Goal: Check status

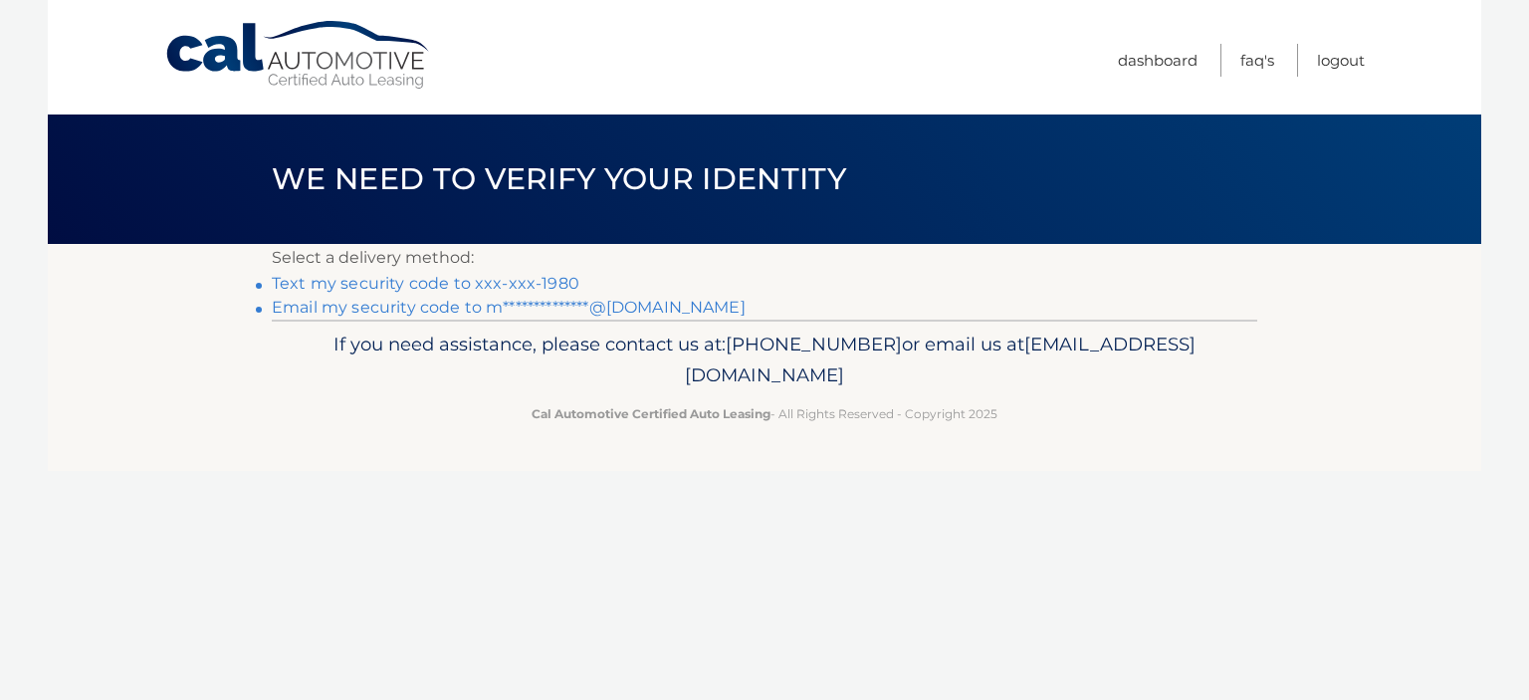
click at [465, 276] on link "Text my security code to xxx-xxx-1980" at bounding box center [426, 283] width 308 height 19
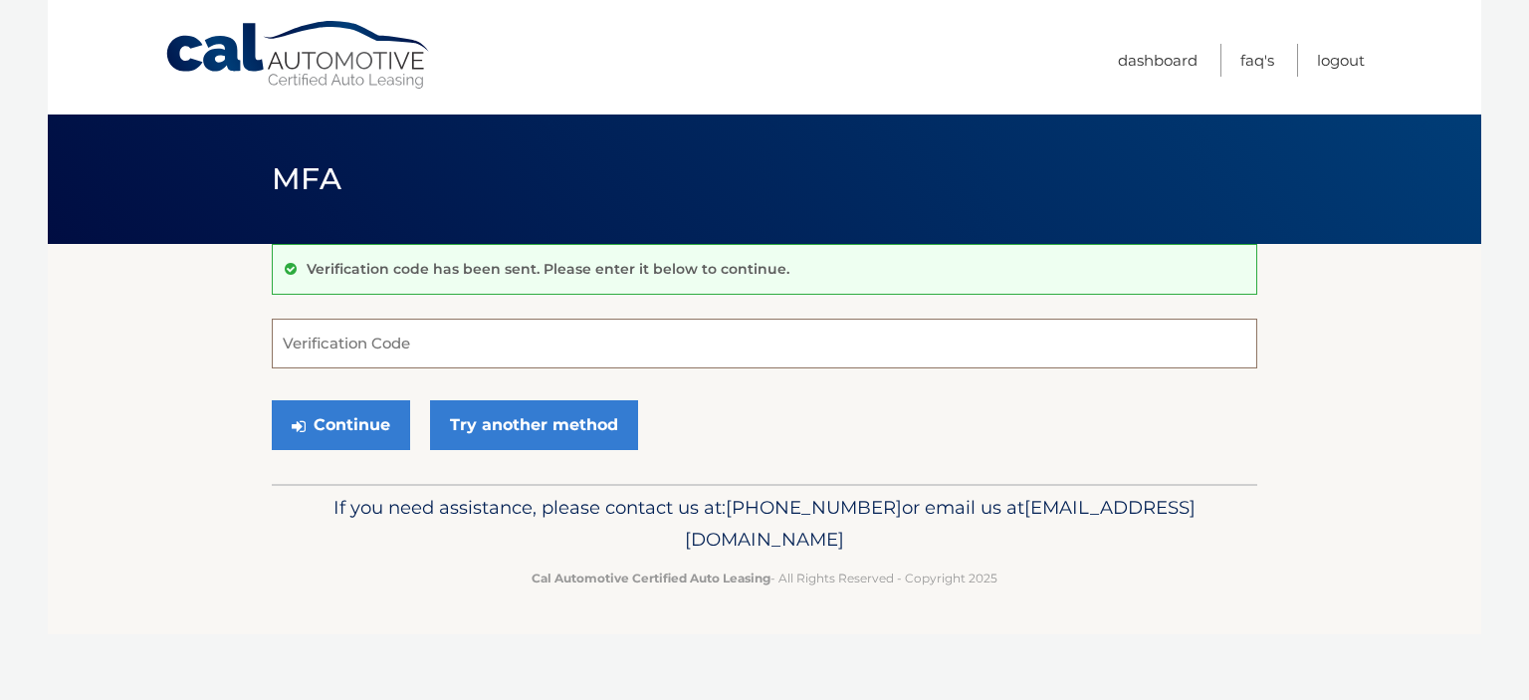
click at [472, 336] on input "Verification Code" at bounding box center [764, 343] width 985 height 50
type input "173543"
click at [303, 421] on icon "submit" at bounding box center [299, 426] width 14 height 16
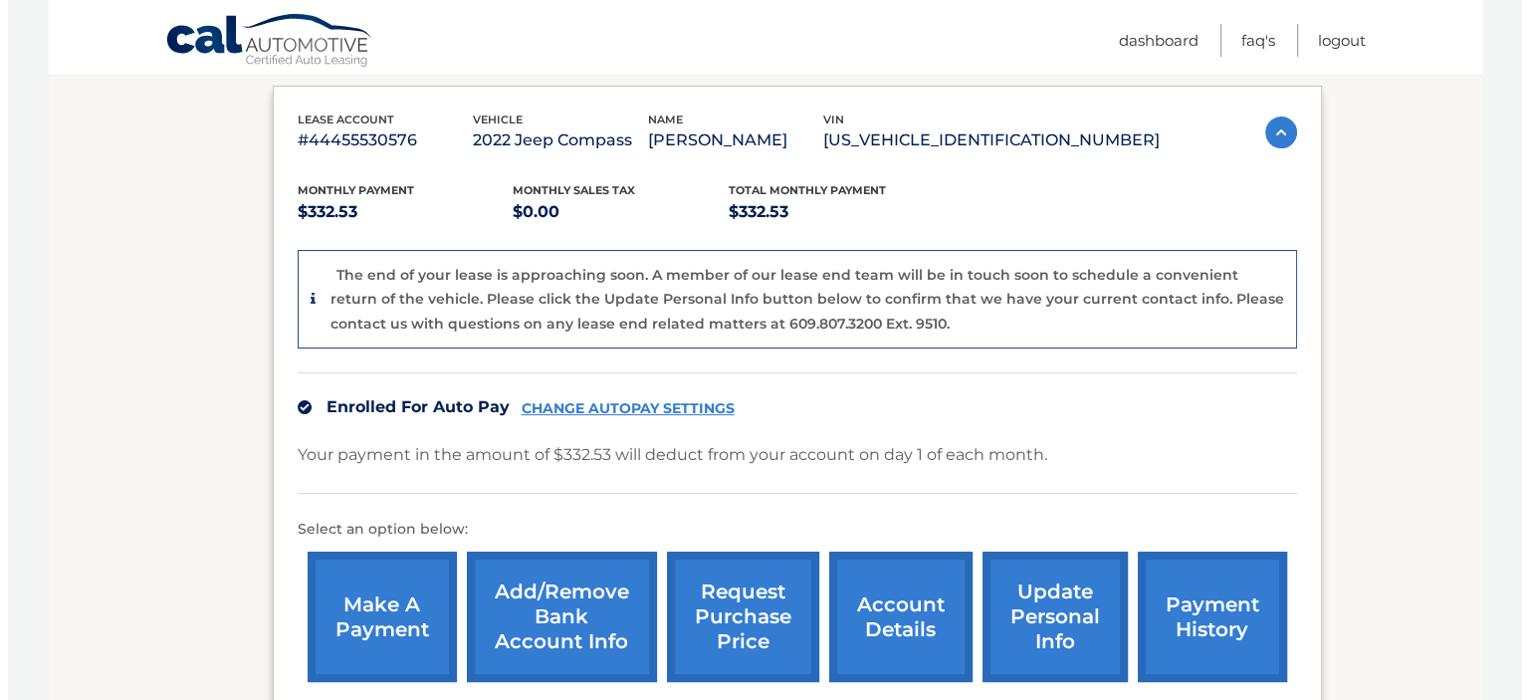
scroll to position [550, 0]
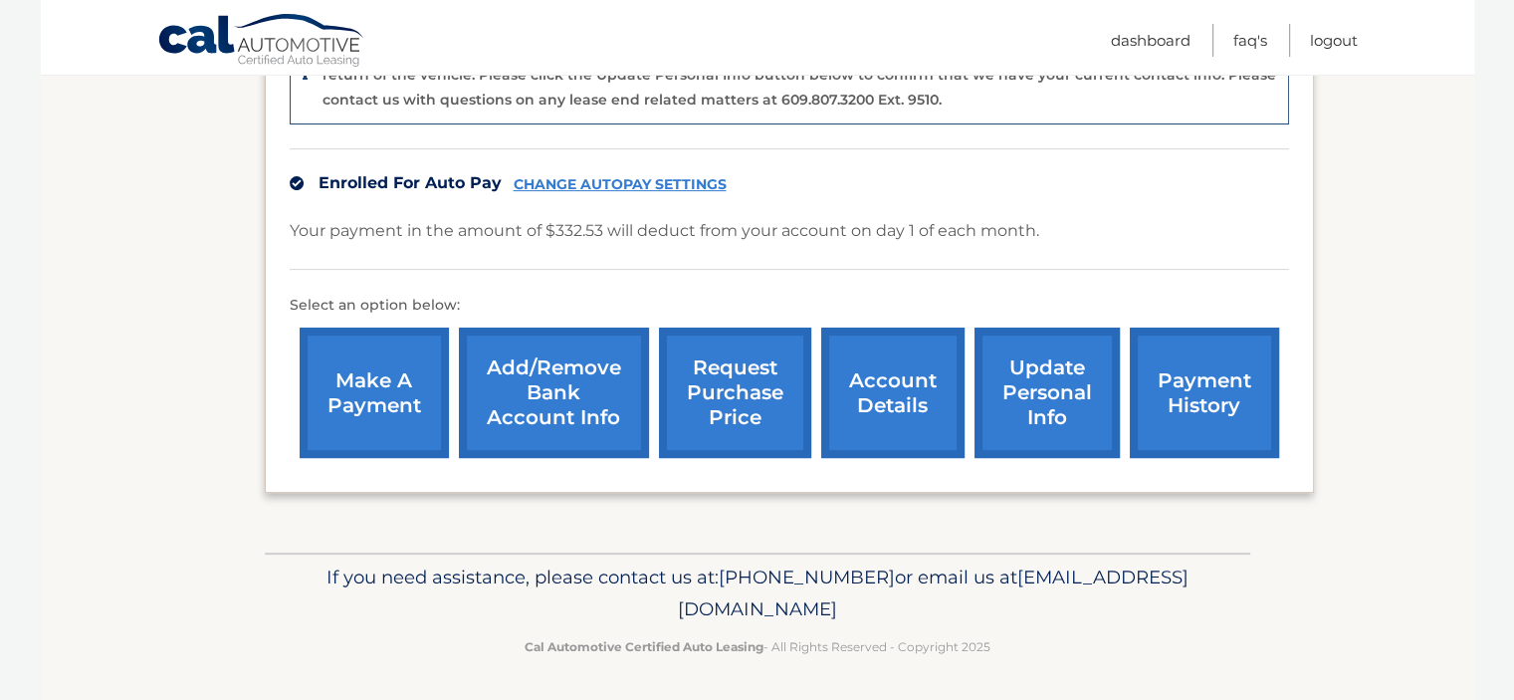
click at [759, 397] on link "request purchase price" at bounding box center [735, 392] width 152 height 130
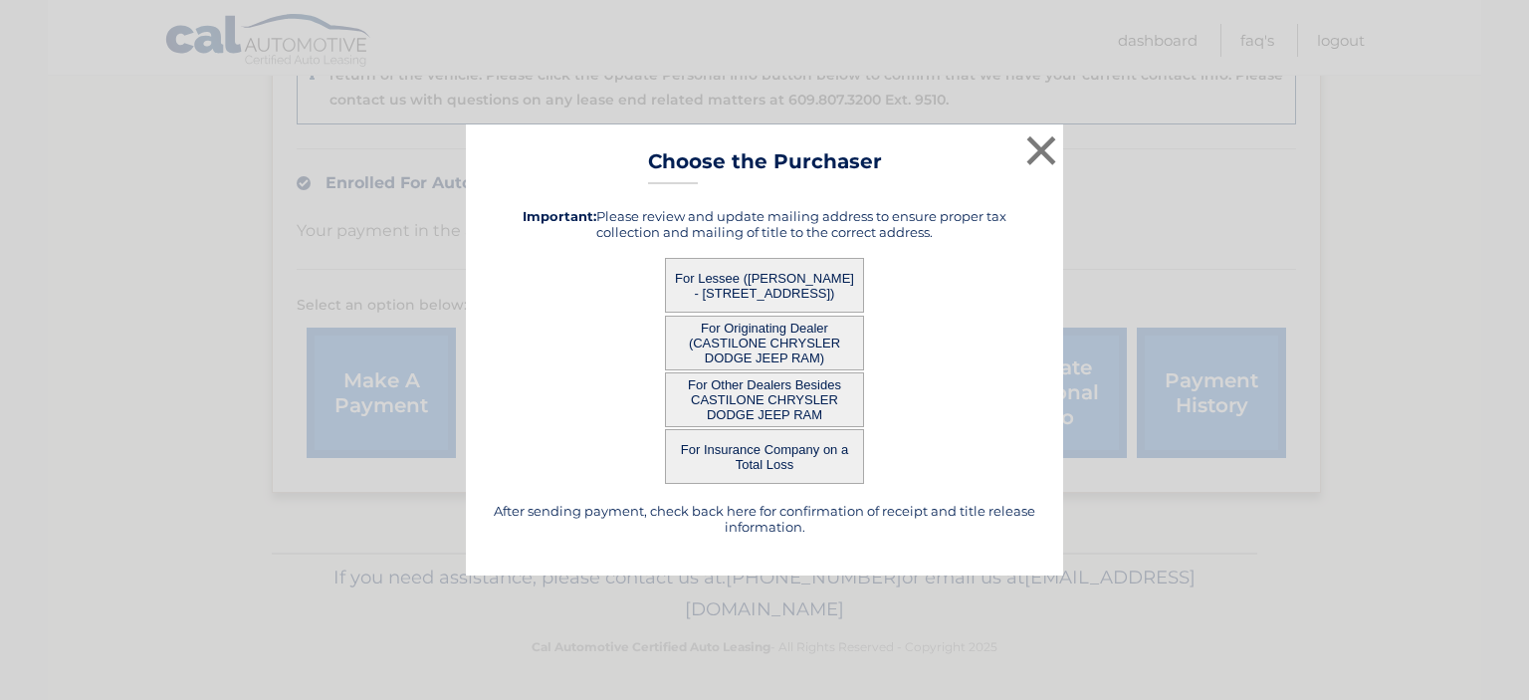
click at [801, 265] on button "For Lessee ([PERSON_NAME] - [STREET_ADDRESS])" at bounding box center [764, 285] width 199 height 55
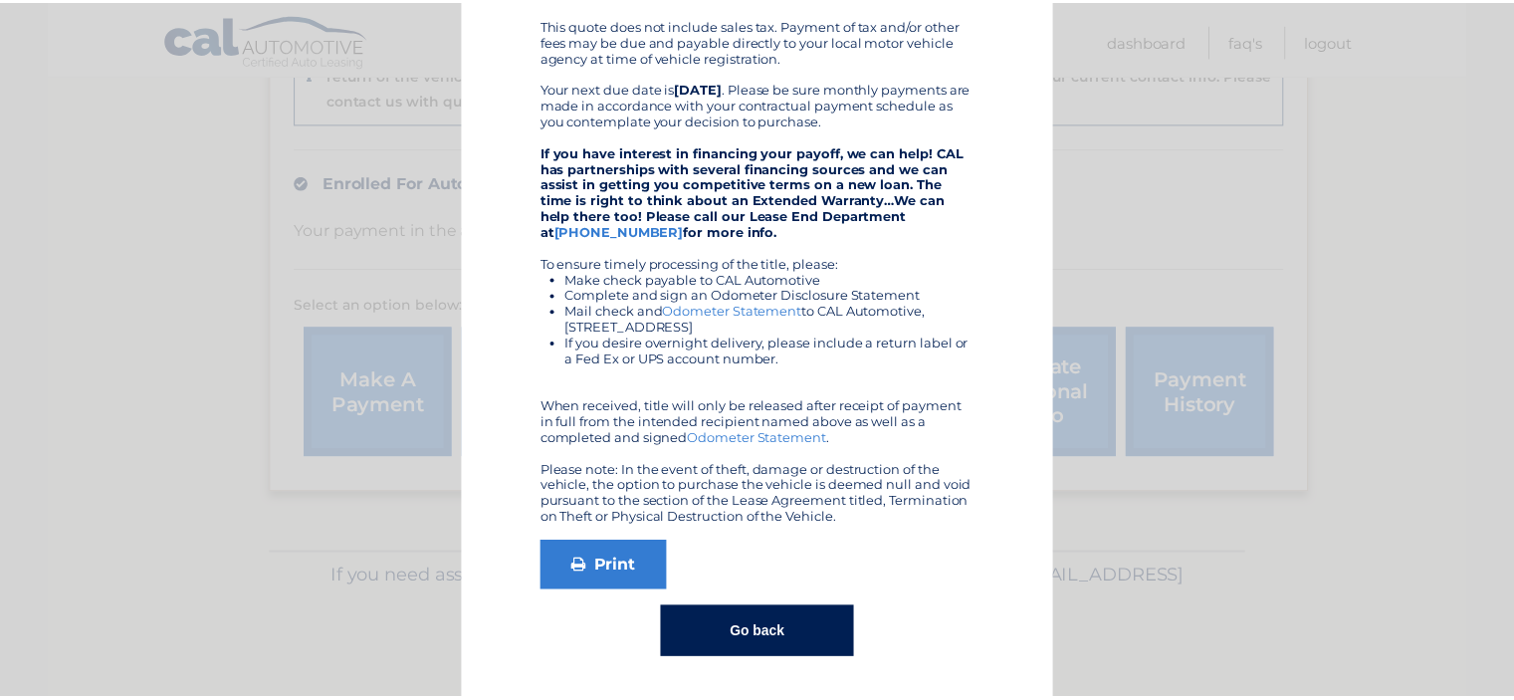
scroll to position [0, 0]
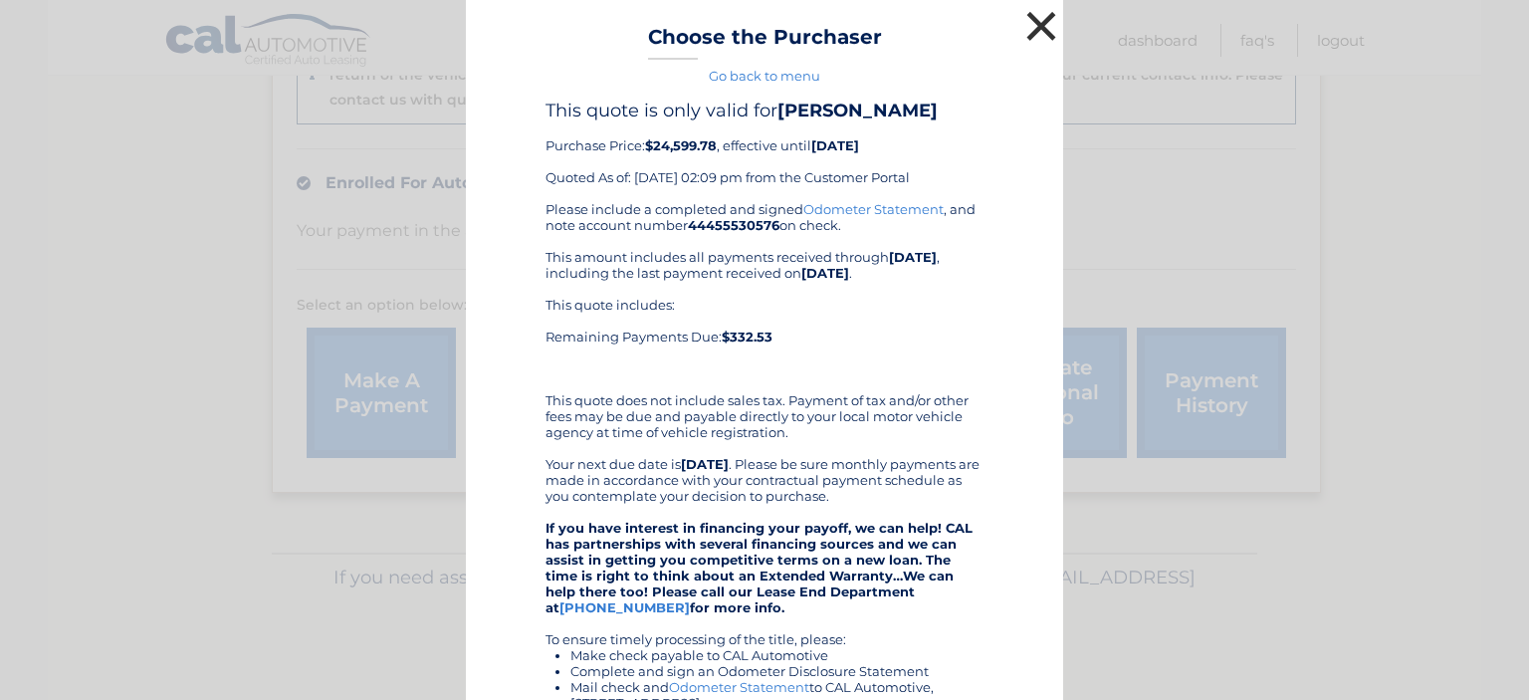
click at [1023, 20] on button "×" at bounding box center [1041, 26] width 40 height 40
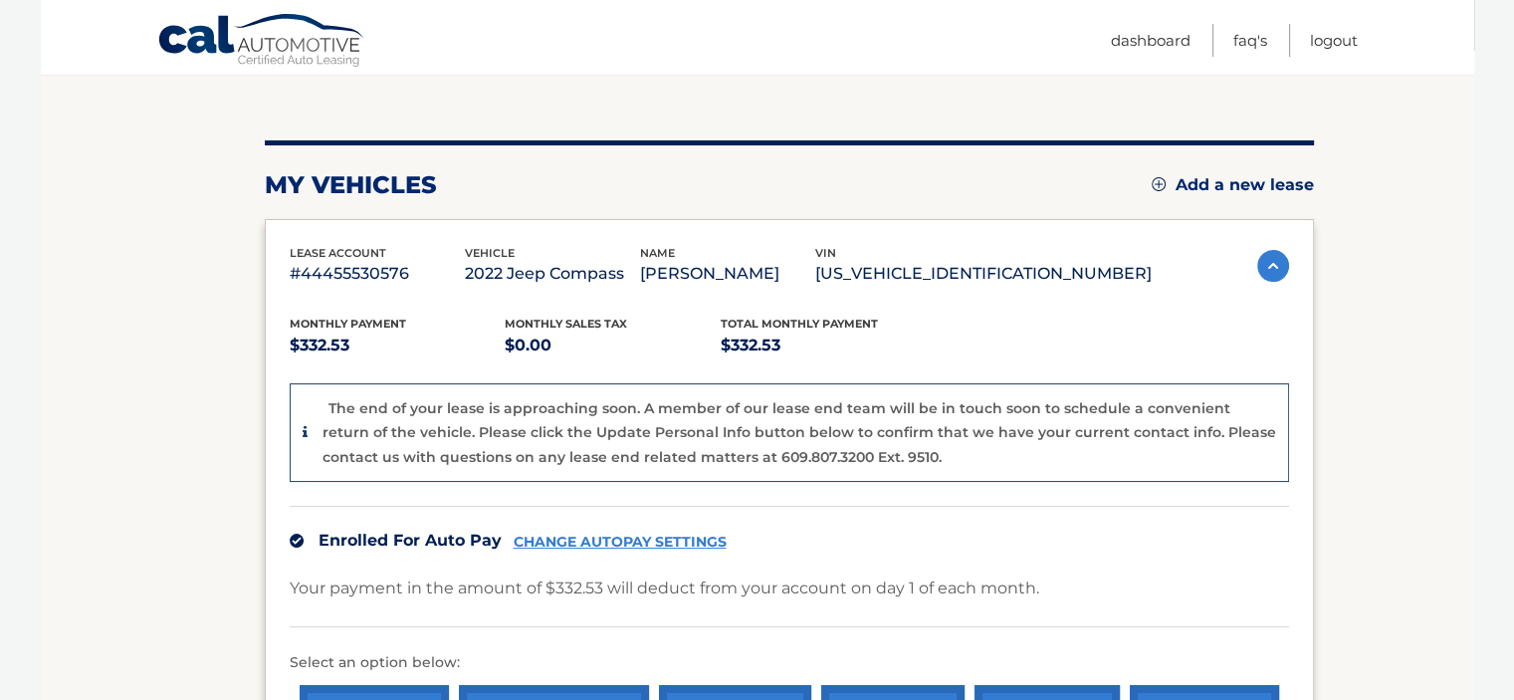
scroll to position [191, 0]
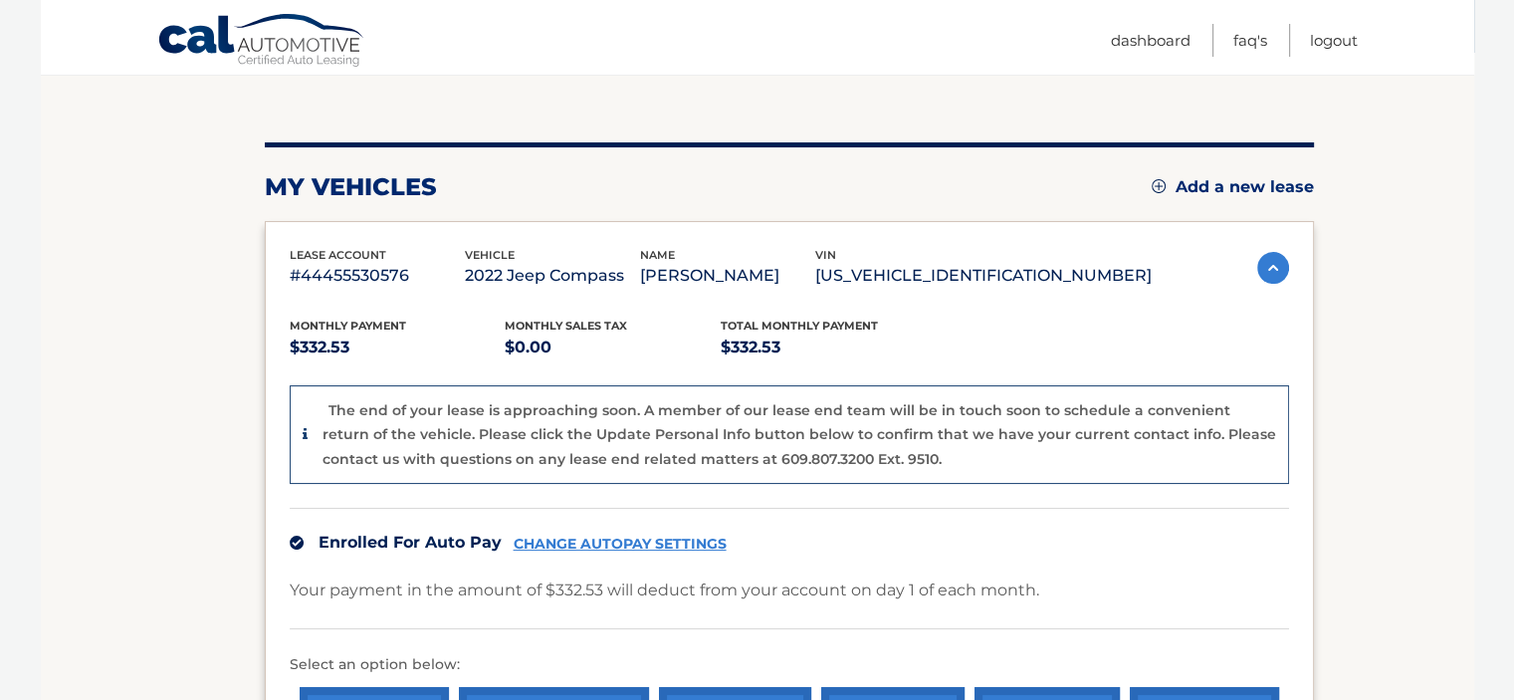
click at [814, 448] on p "The end of your lease is approaching soon. A member of our lease end team will …" at bounding box center [798, 434] width 953 height 67
click at [717, 452] on p "The end of your lease is approaching soon. A member of our lease end team will …" at bounding box center [798, 434] width 953 height 67
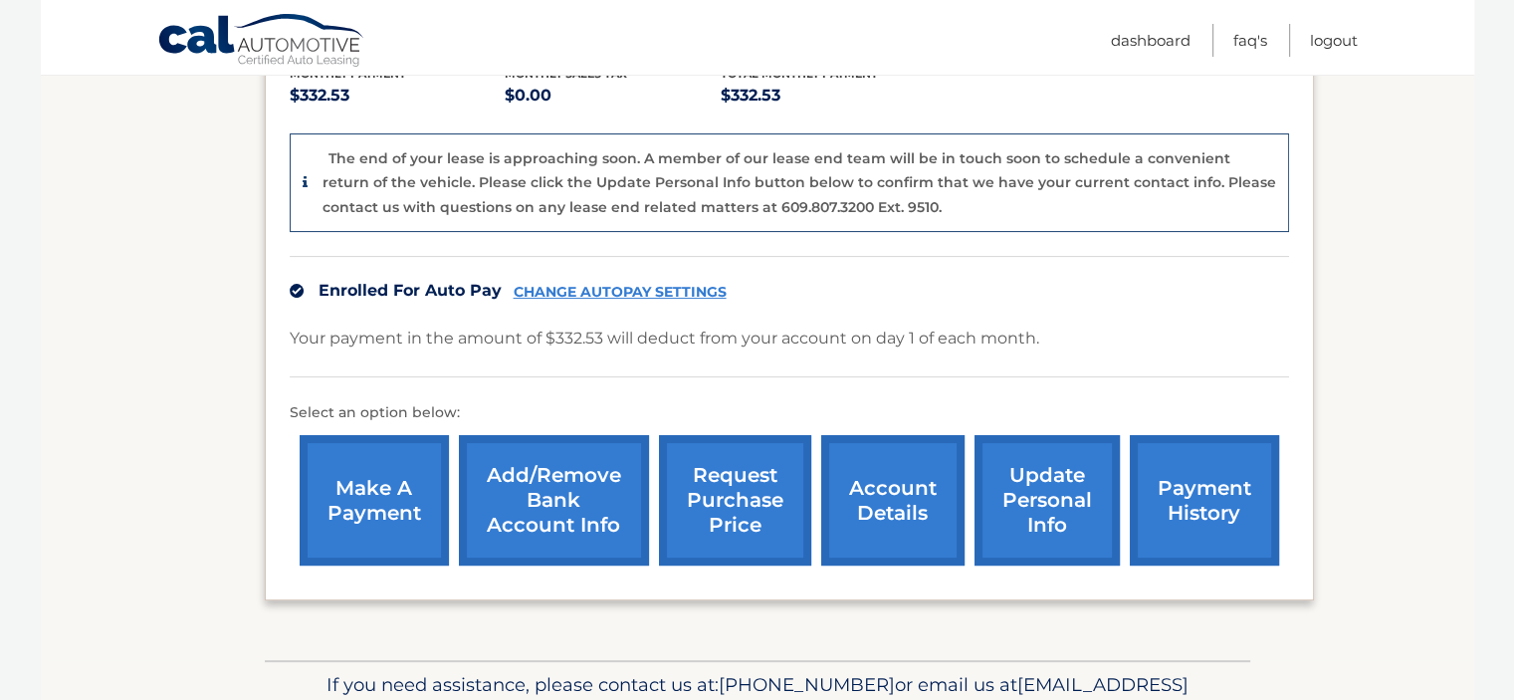
scroll to position [446, 0]
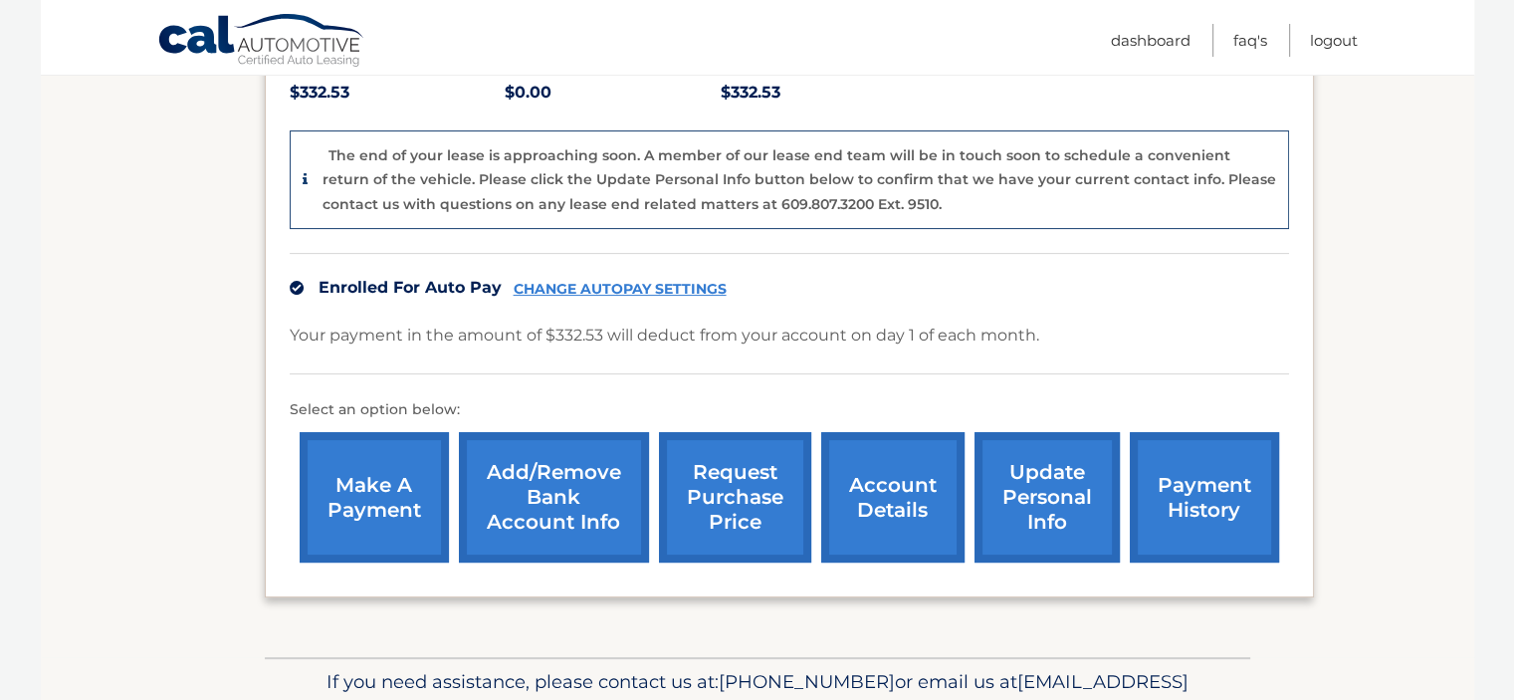
click at [864, 477] on link "account details" at bounding box center [892, 497] width 143 height 130
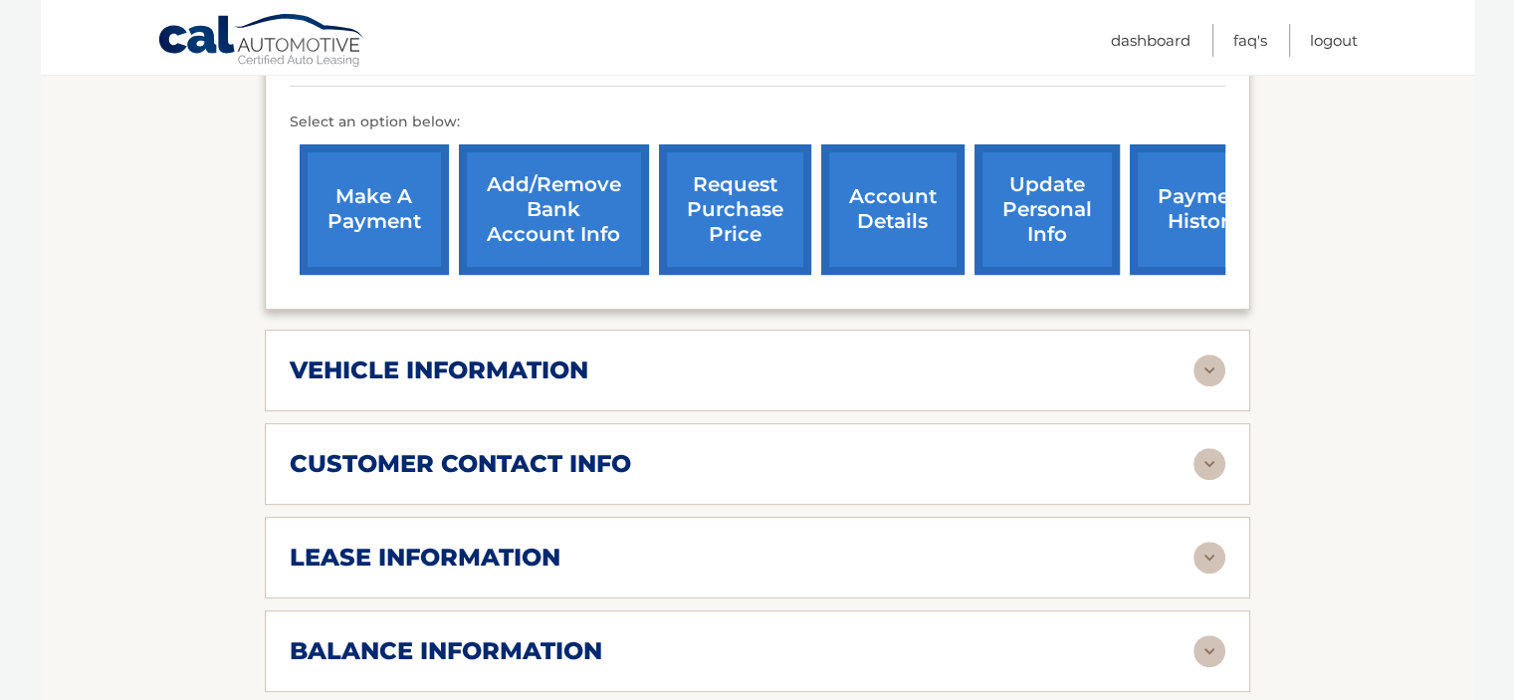
scroll to position [657, 0]
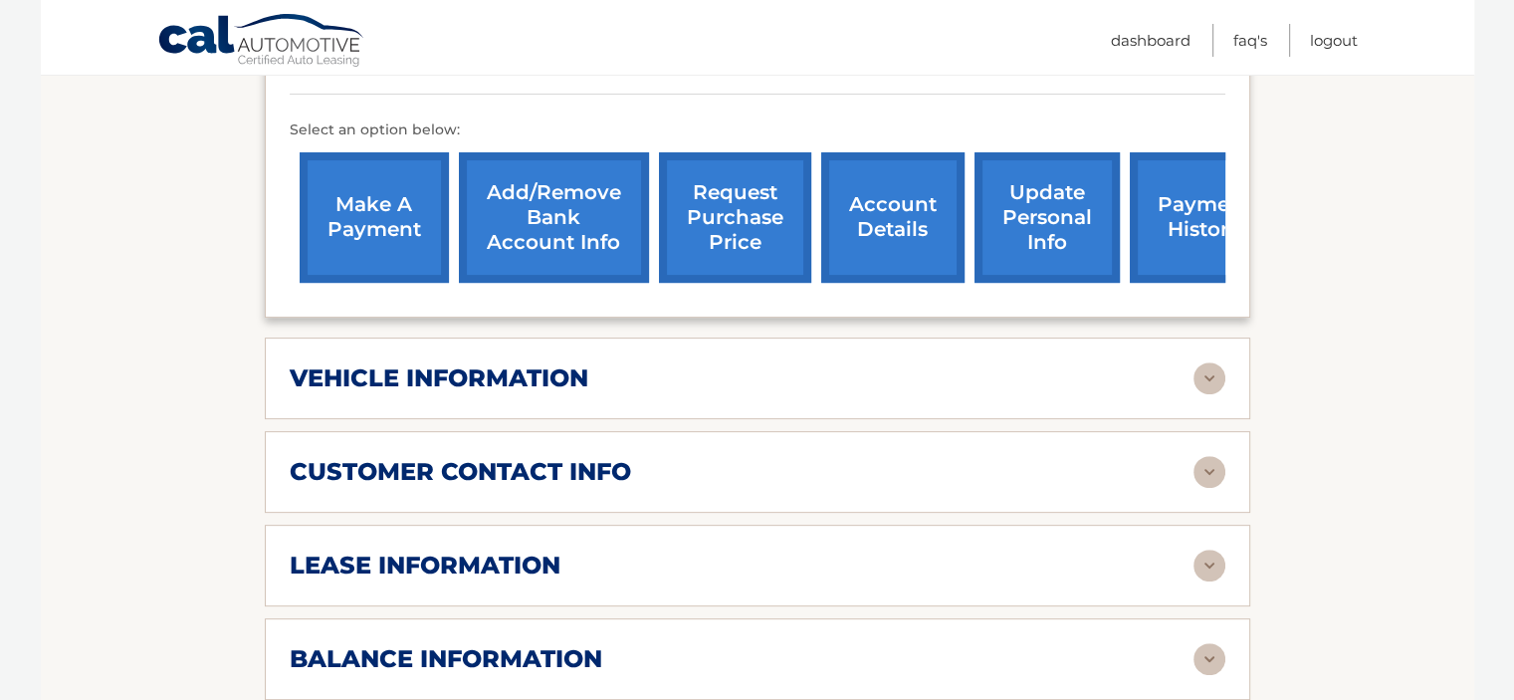
click at [906, 550] on div "lease information" at bounding box center [742, 565] width 904 height 30
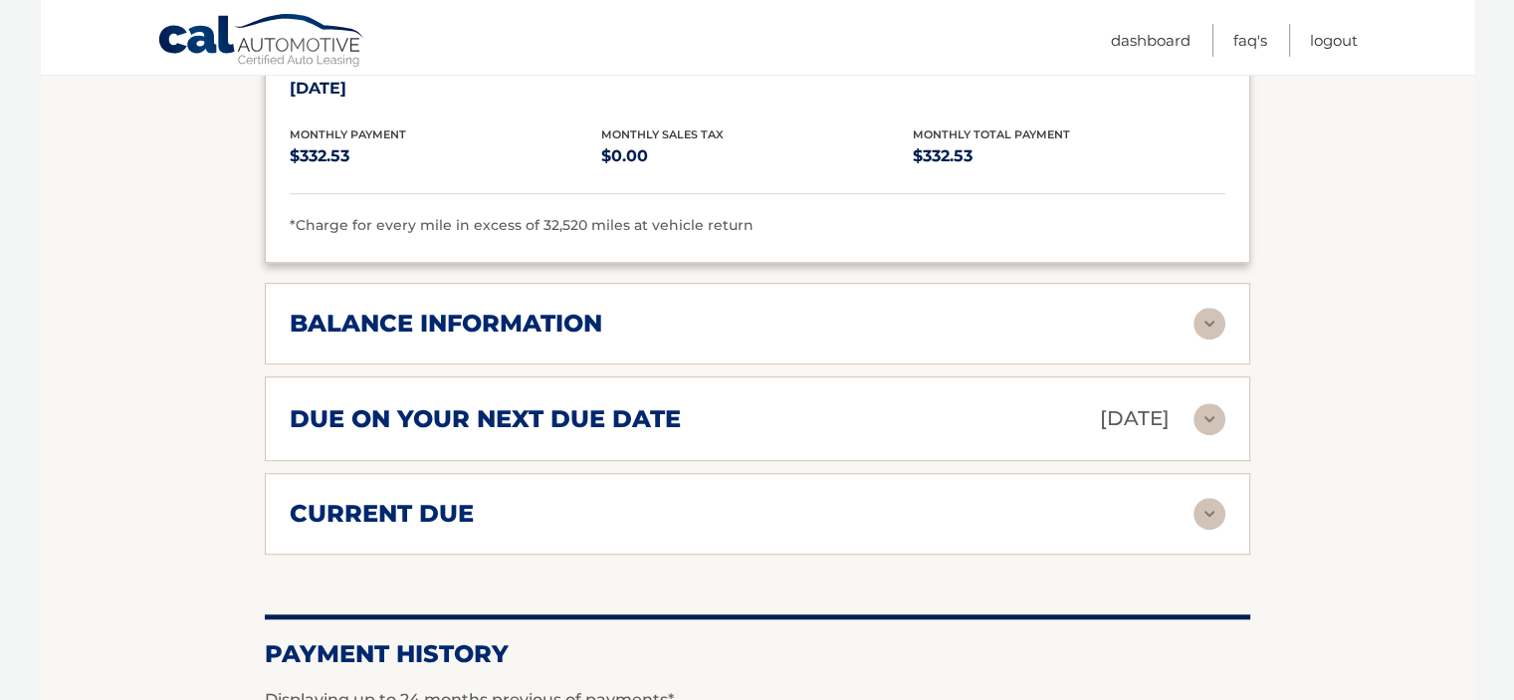
scroll to position [1387, 0]
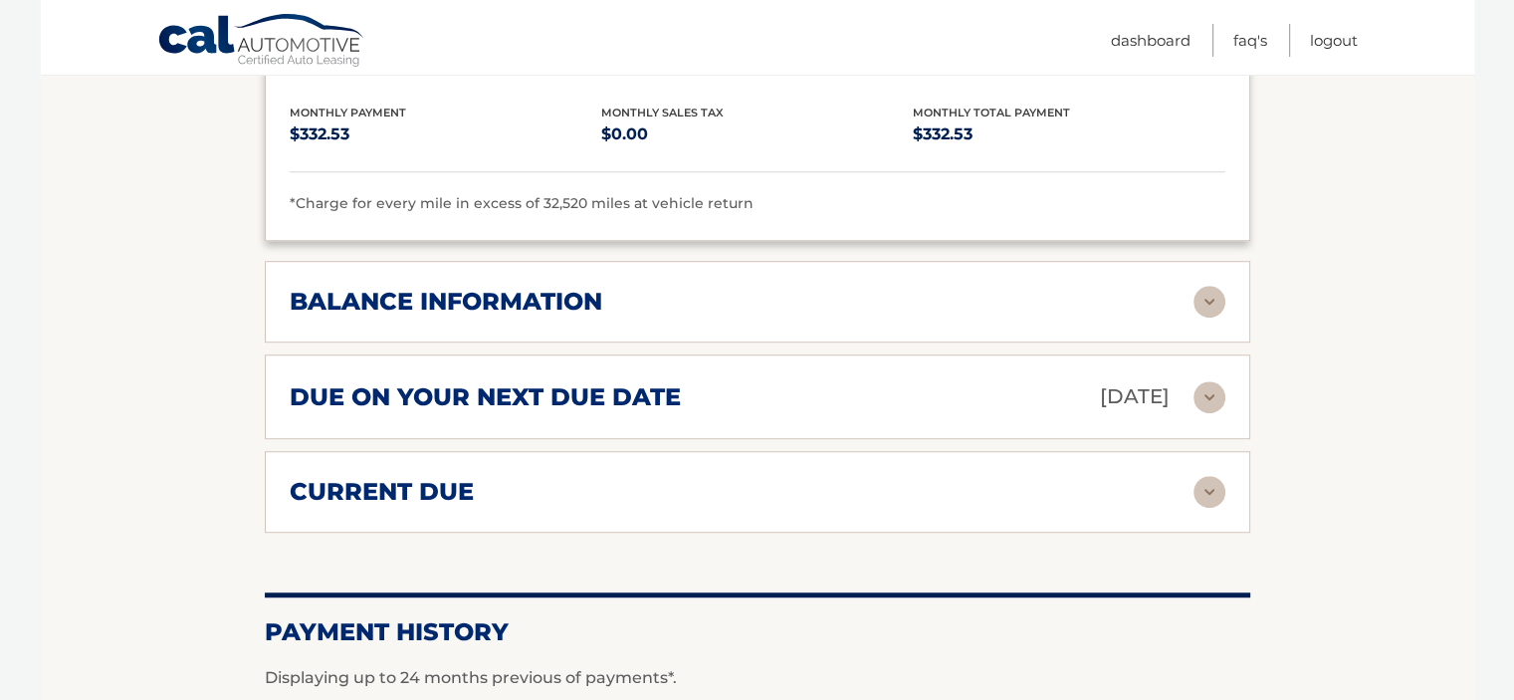
click at [844, 287] on div "balance information" at bounding box center [742, 302] width 904 height 30
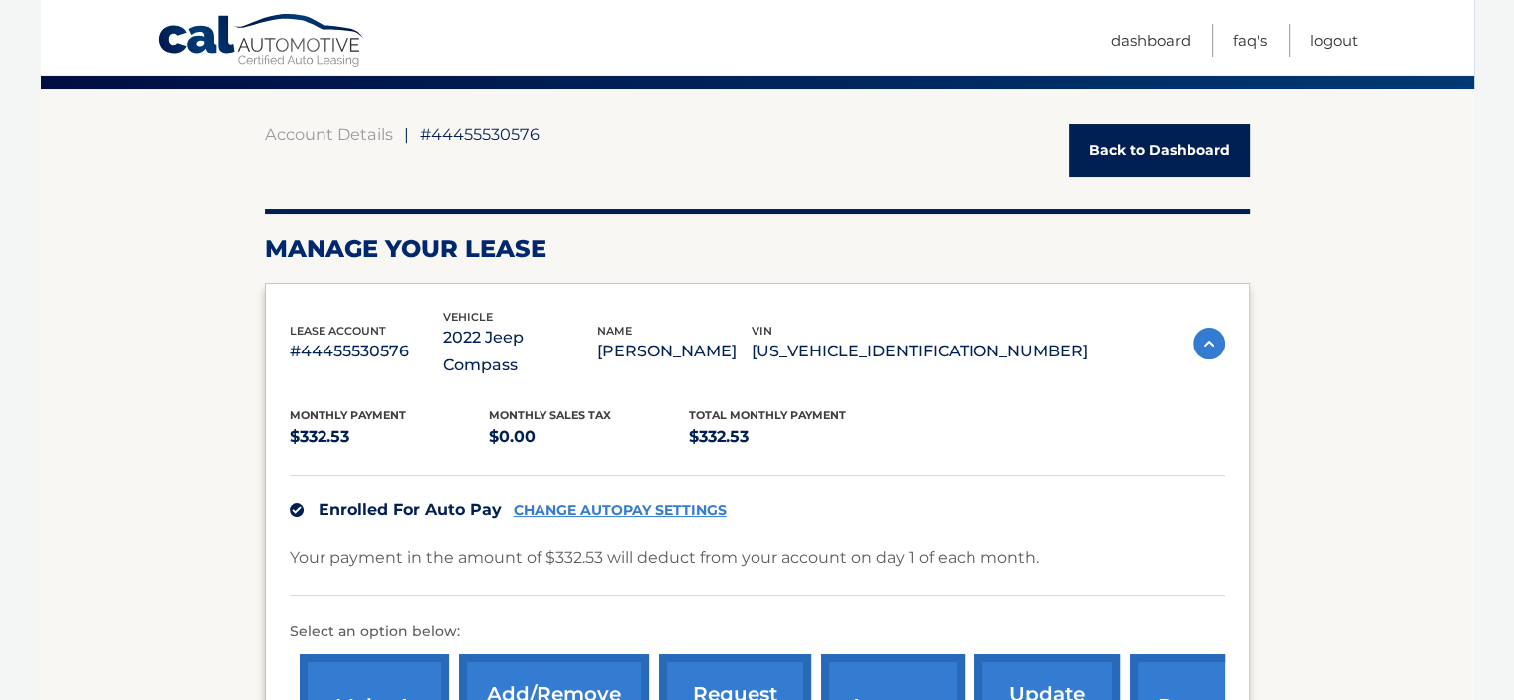
scroll to position [150, 0]
